Goal: Information Seeking & Learning: Learn about a topic

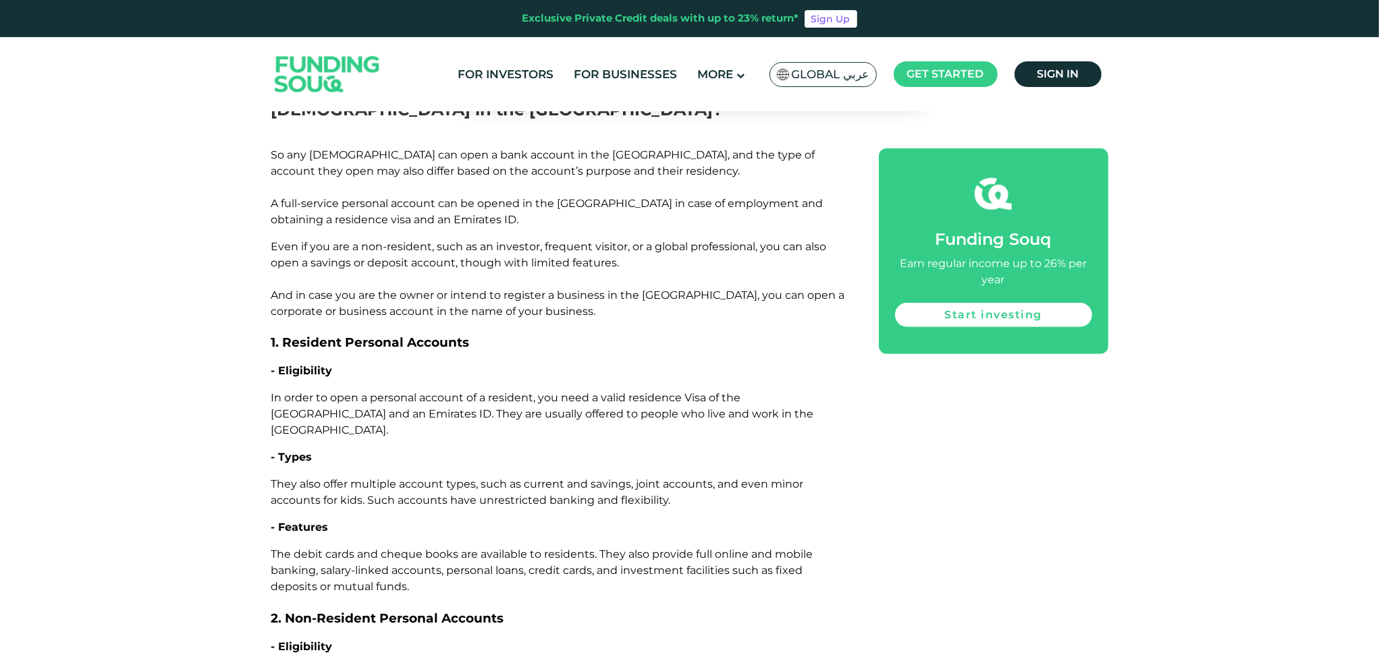
scroll to position [1552, 0]
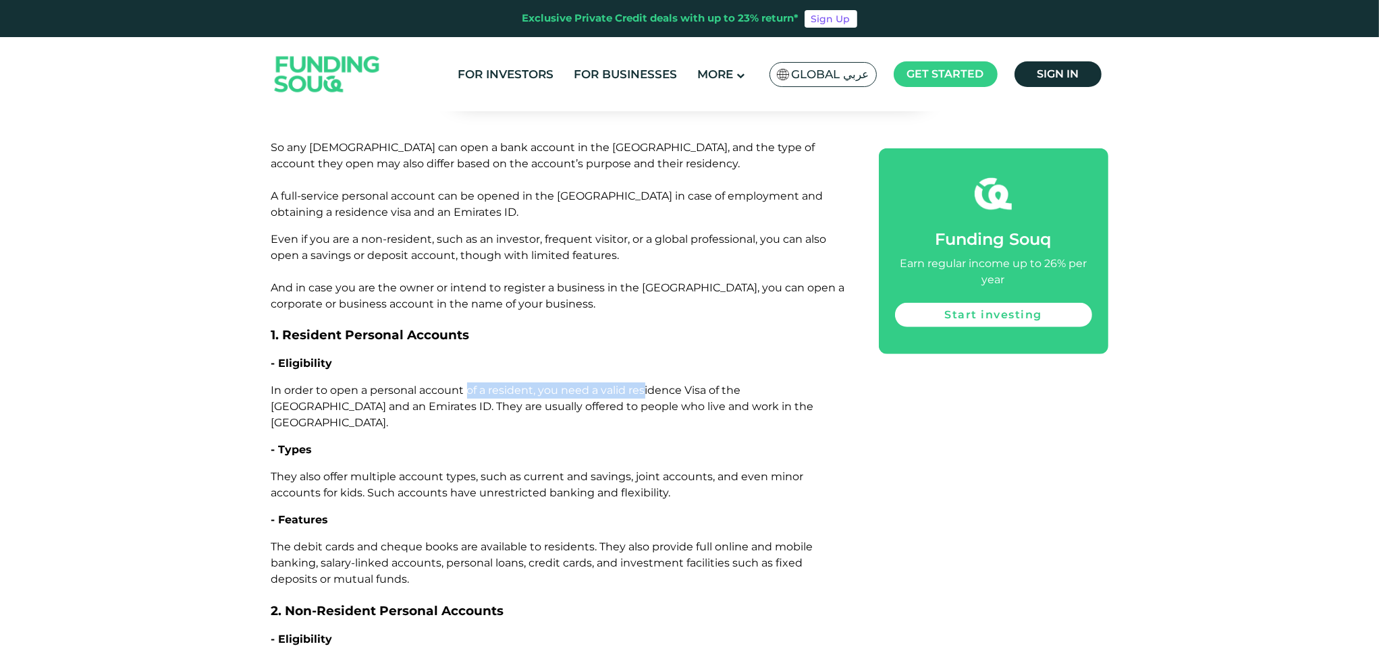
drag, startPoint x: 467, startPoint y: 318, endPoint x: 646, endPoint y: 320, distance: 178.8
click at [643, 384] on span "In order to open a personal account of a resident, you need a valid residence V…" at bounding box center [542, 406] width 543 height 45
click at [632, 384] on span "In order to open a personal account of a resident, you need a valid residence V…" at bounding box center [542, 406] width 543 height 45
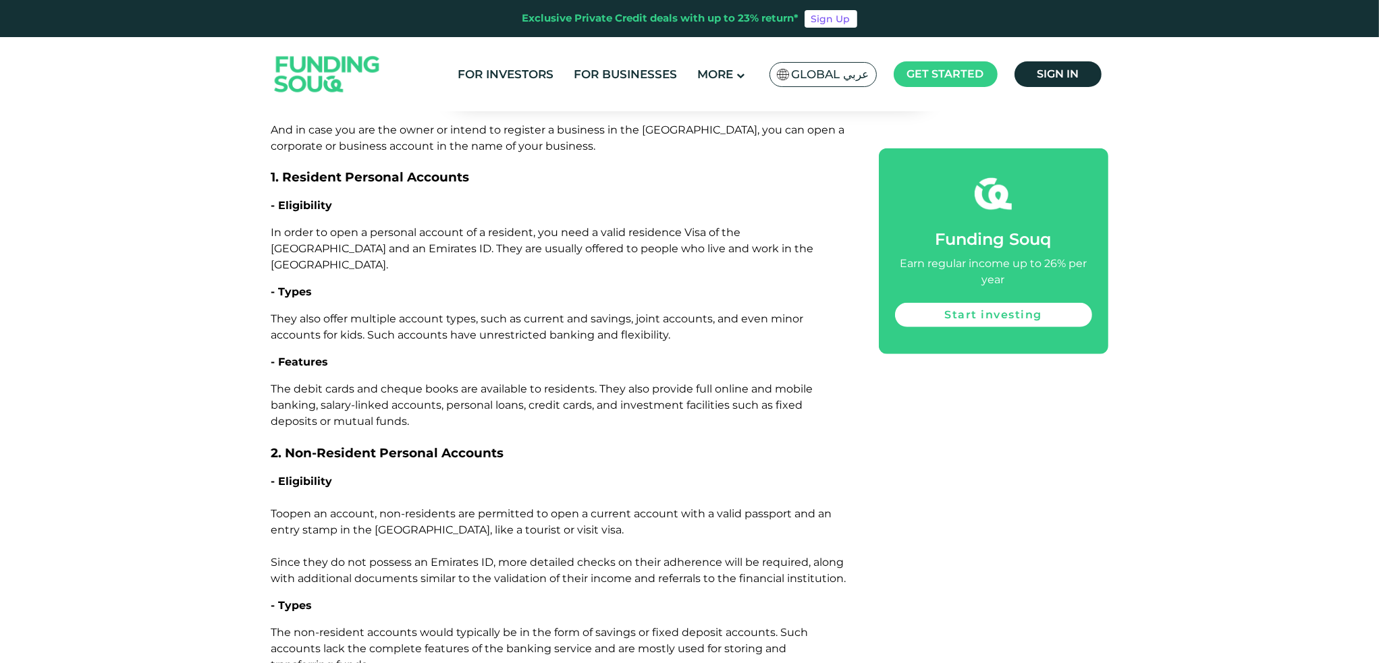
scroll to position [1957, 0]
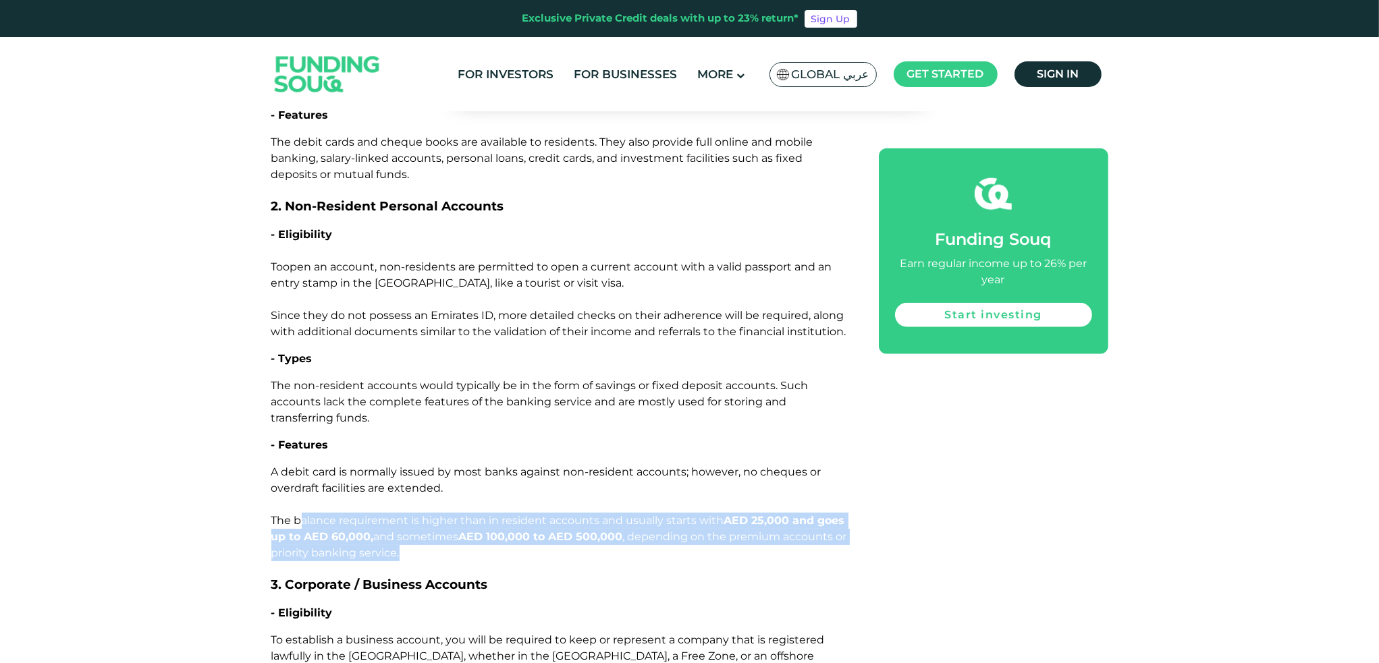
drag, startPoint x: 302, startPoint y: 443, endPoint x: 794, endPoint y: 466, distance: 492.4
click at [794, 466] on p "A debit card is normally issued by most banks against non-resident accounts; ho…" at bounding box center [559, 512] width 577 height 97
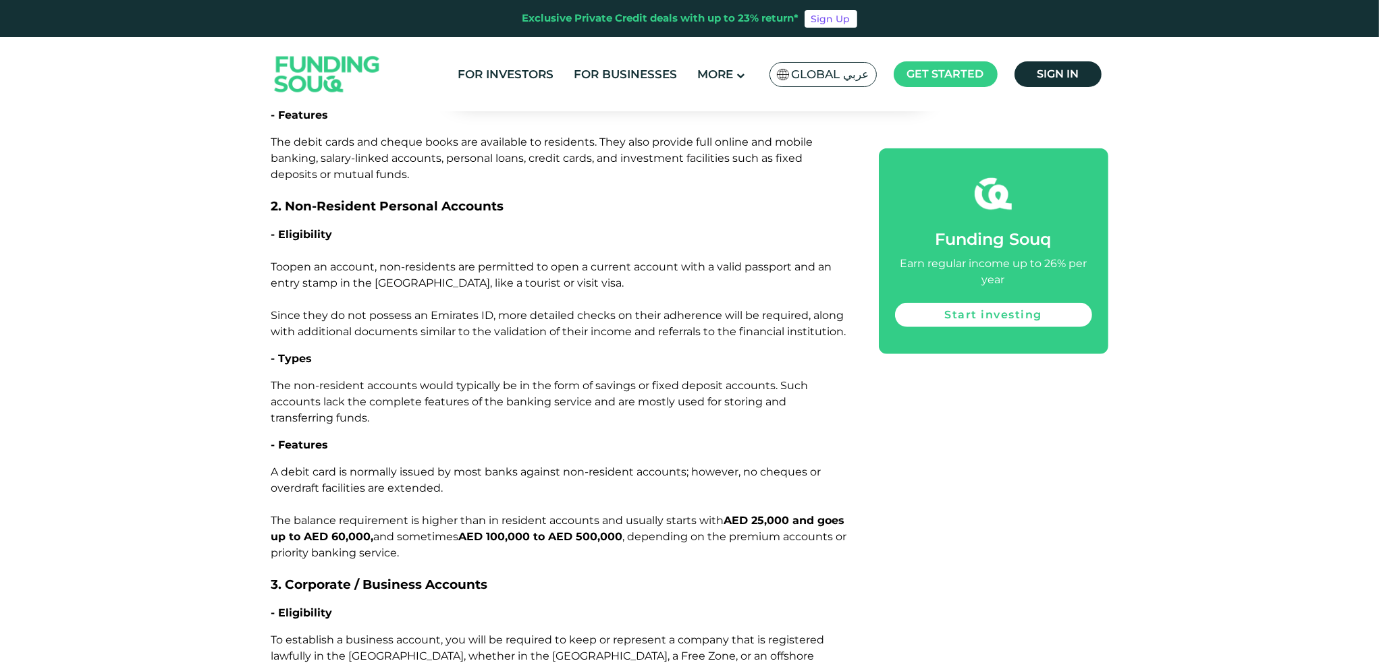
drag, startPoint x: 742, startPoint y: 489, endPoint x: 715, endPoint y: 485, distance: 27.2
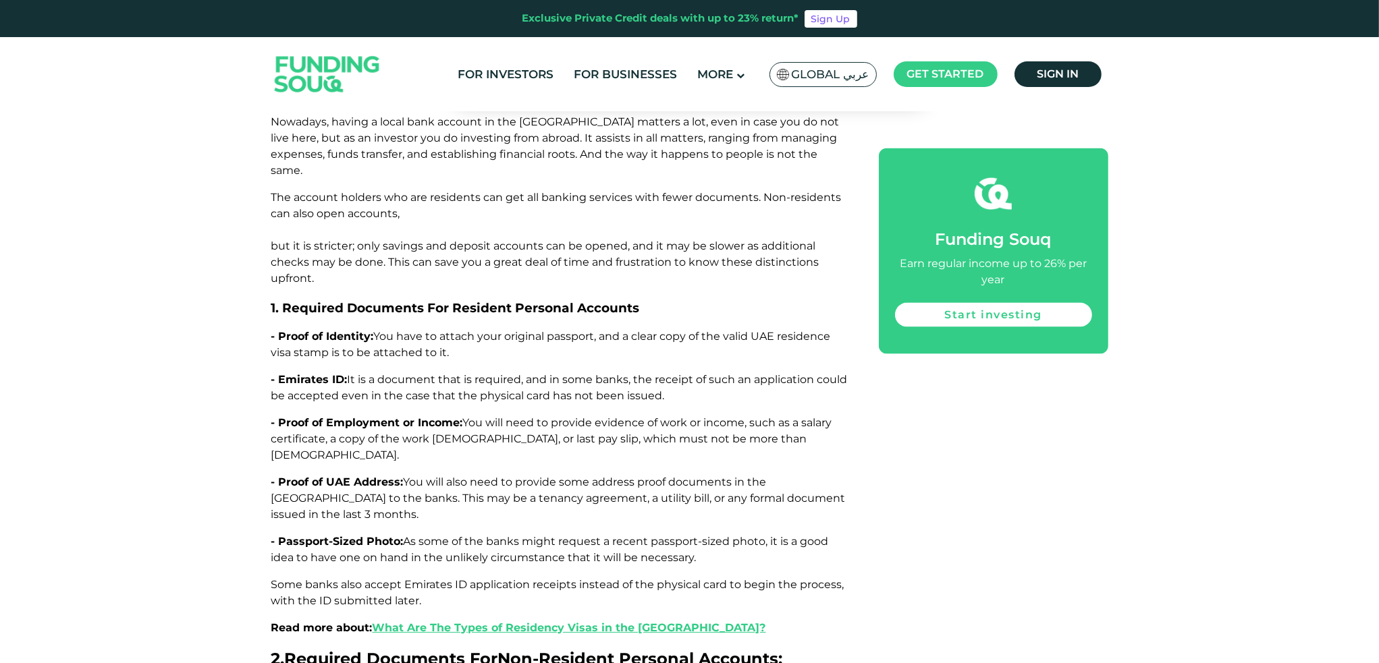
scroll to position [3037, 0]
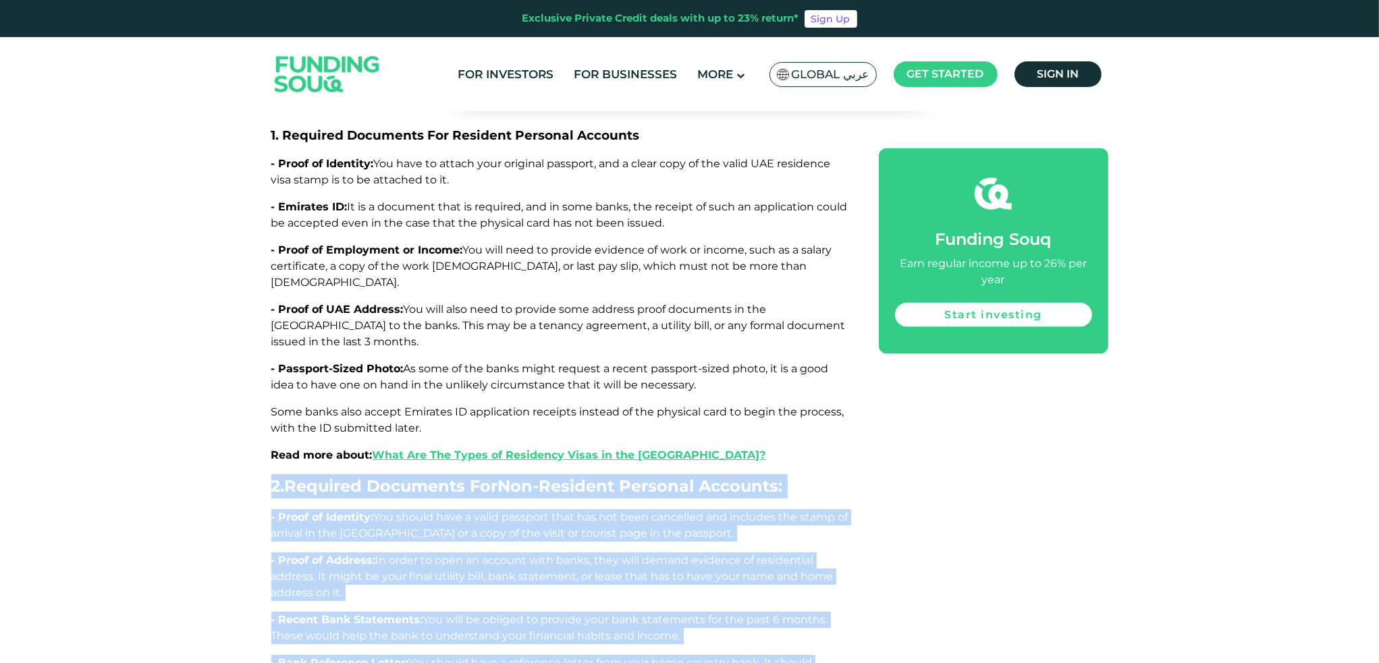
drag, startPoint x: 229, startPoint y: 340, endPoint x: 560, endPoint y: 553, distance: 393.1
click at [546, 545] on div "Home Blog Investment 1 2 2.1" at bounding box center [689, 141] width 1379 height 6112
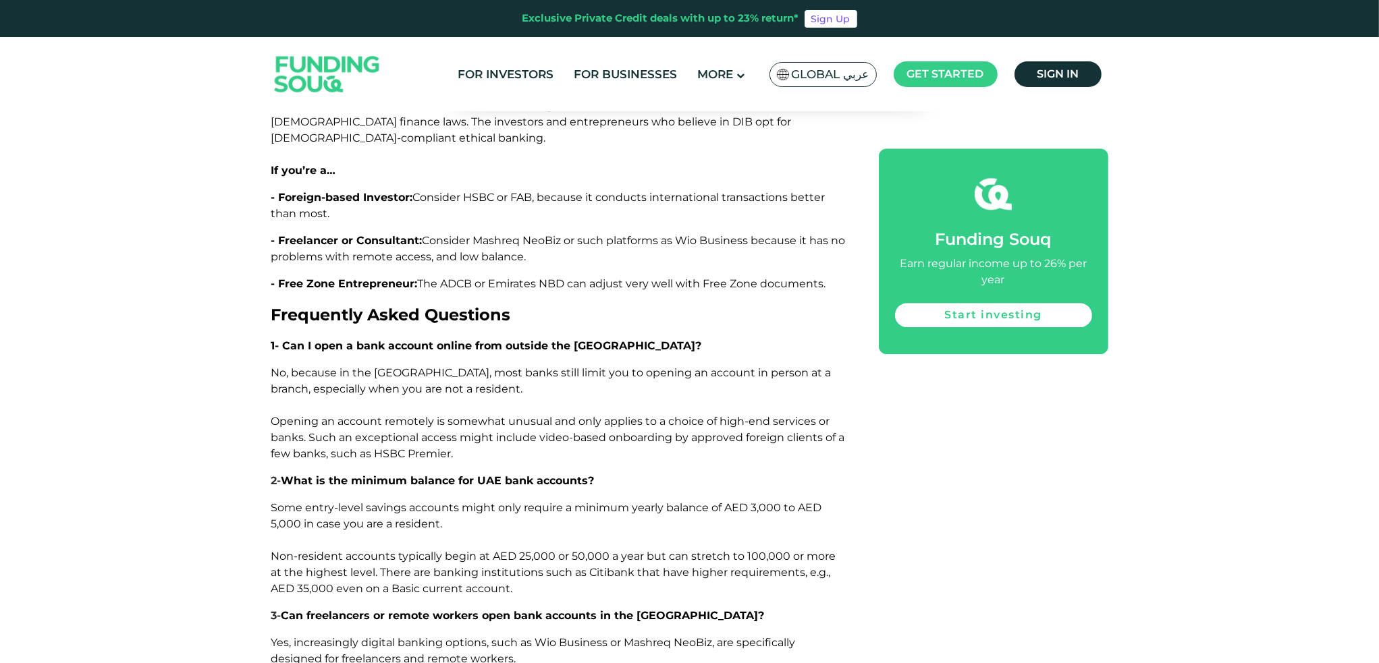
scroll to position [4791, 0]
